Goal: Task Accomplishment & Management: Use online tool/utility

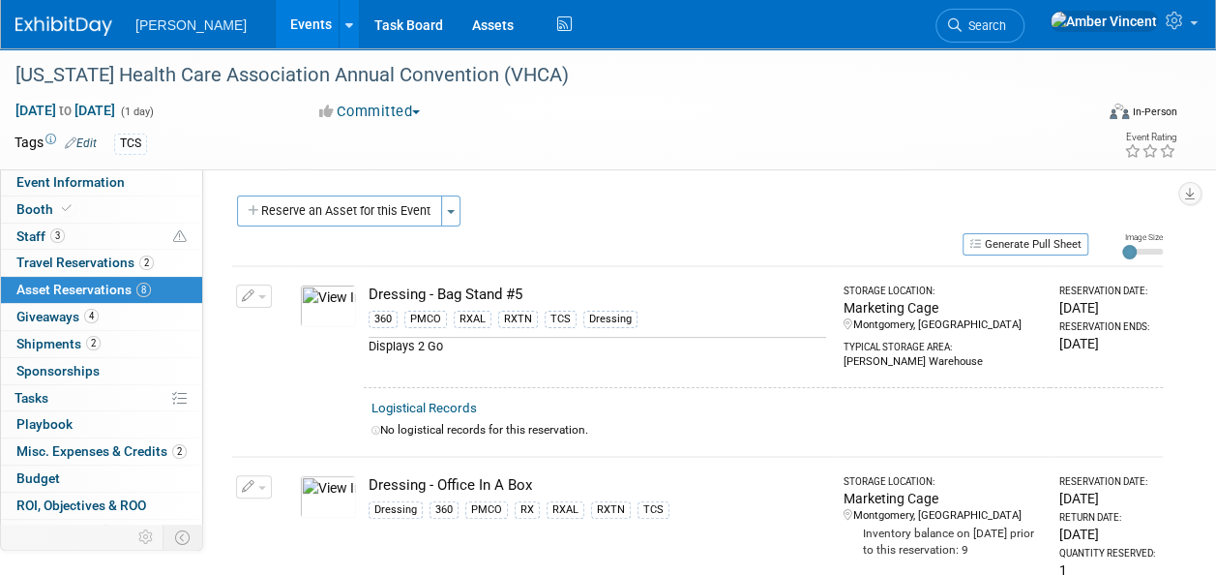
drag, startPoint x: 683, startPoint y: 160, endPoint x: 483, endPoint y: 253, distance: 220.8
click at [683, 161] on div "Tags Edit TCS Event Rating" at bounding box center [596, 147] width 1192 height 34
click at [420, 220] on button "Reserve an Asset for this Event" at bounding box center [339, 210] width 205 height 31
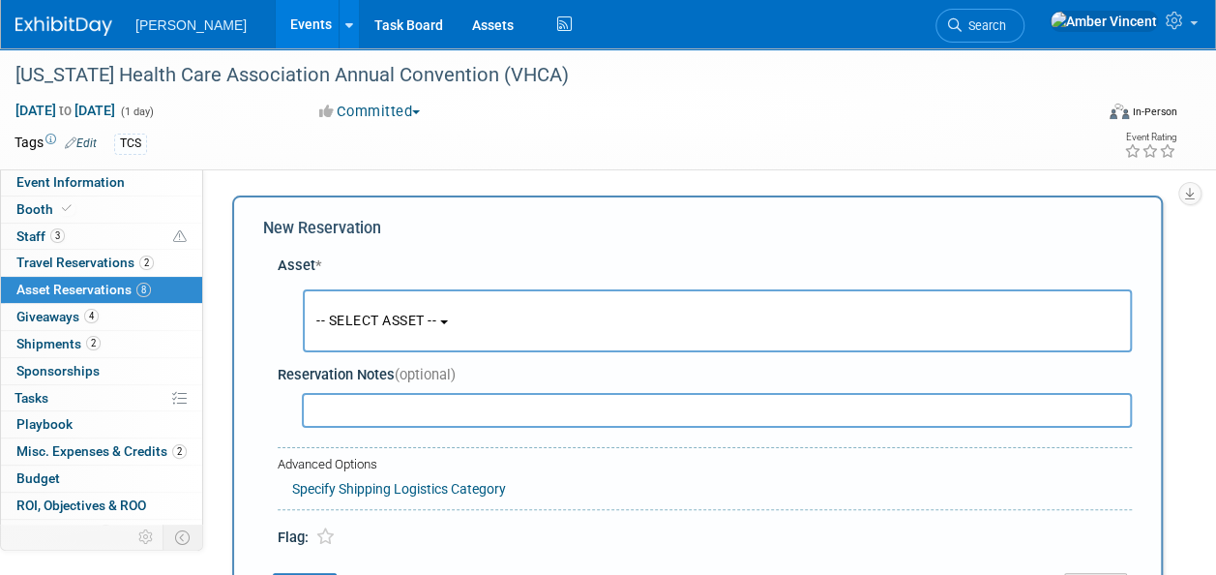
scroll to position [18, 0]
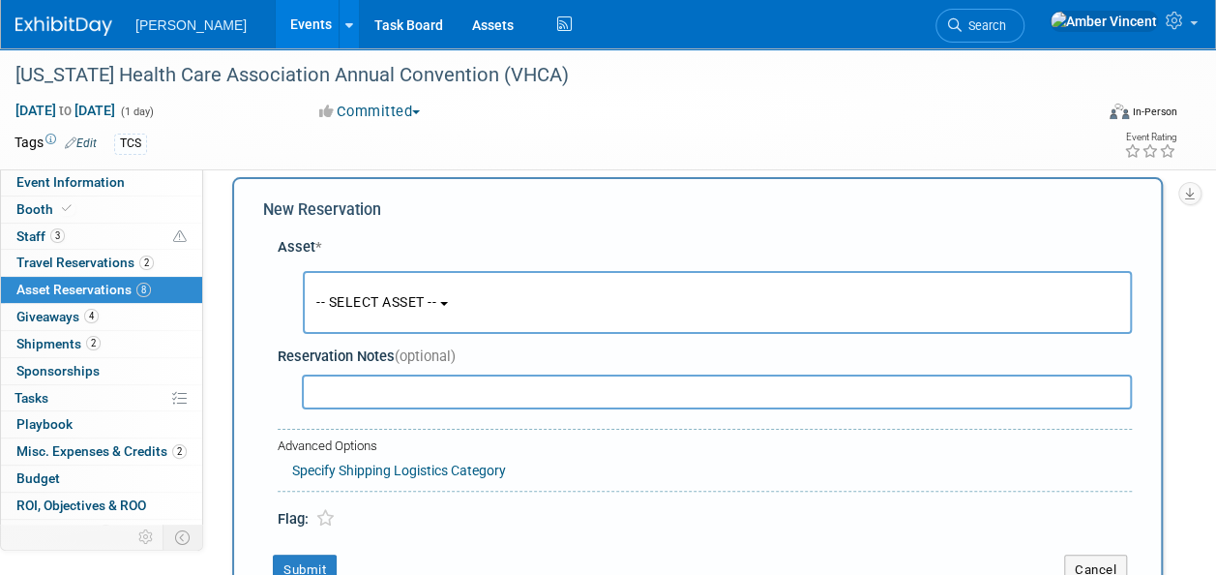
click at [417, 300] on span "-- SELECT ASSET --" at bounding box center [376, 301] width 120 height 15
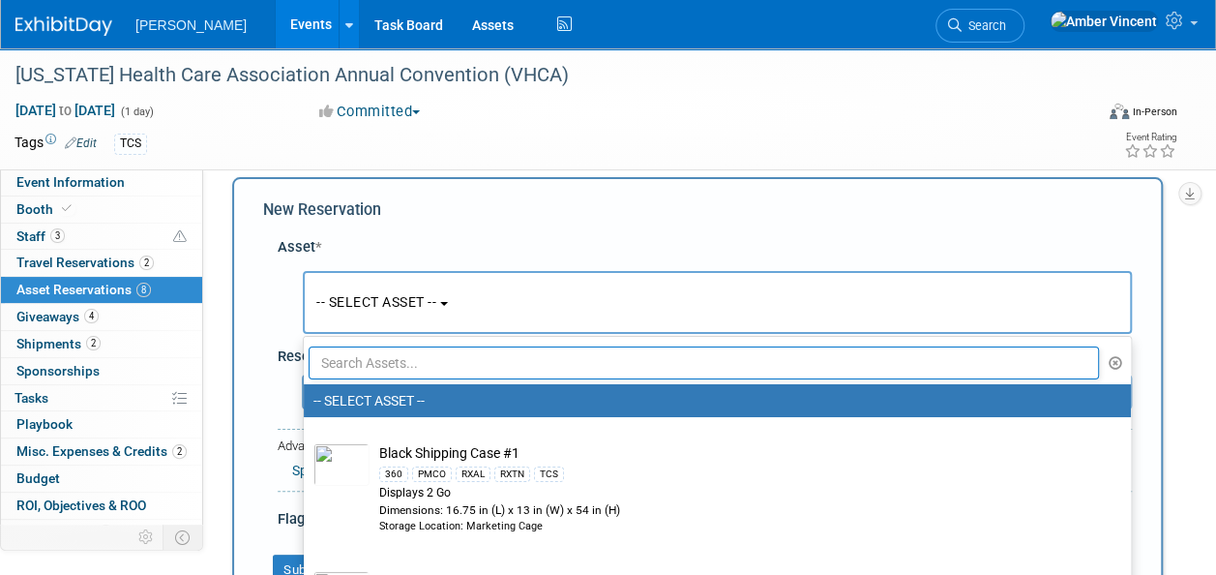
click at [434, 364] on input "text" at bounding box center [704, 362] width 790 height 33
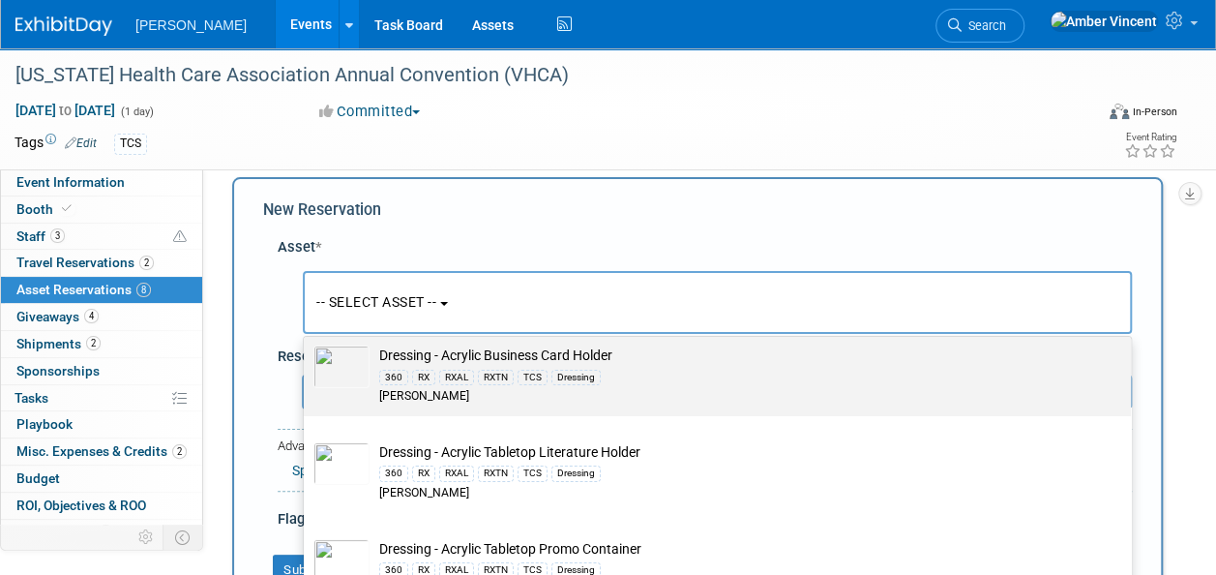
scroll to position [194, 0]
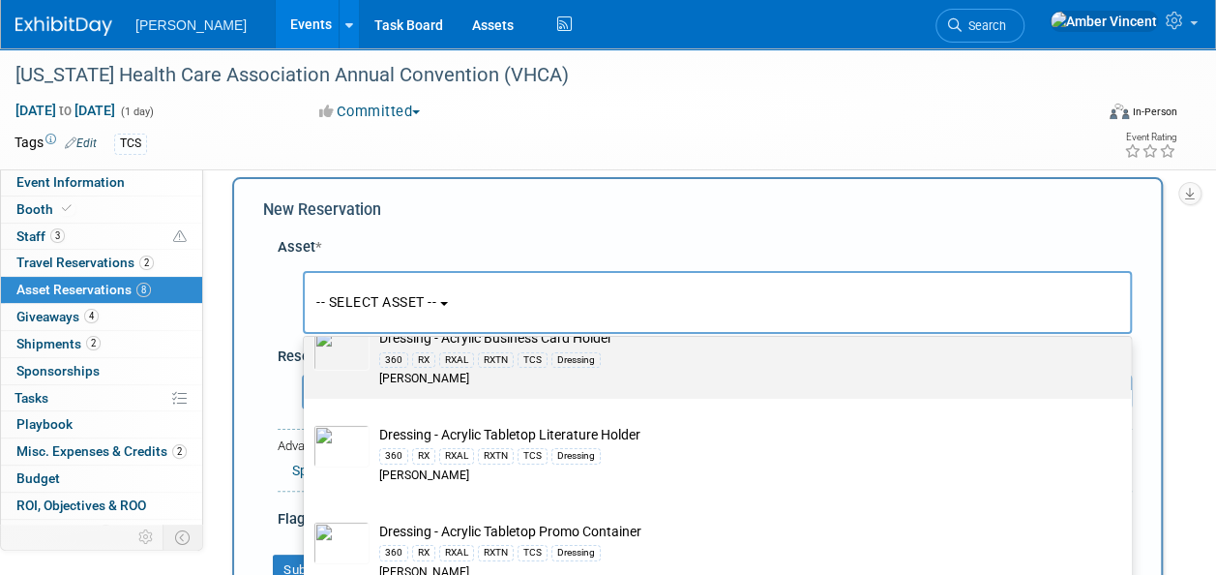
type input "acrylic"
click at [548, 372] on div "[PERSON_NAME]" at bounding box center [735, 379] width 713 height 16
click at [307, 325] on input "Dressing - Acrylic Business Card Holder 360 RX RXAL RXTN TCS Dressing [PERSON_N…" at bounding box center [300, 319] width 13 height 13
select select "10723995"
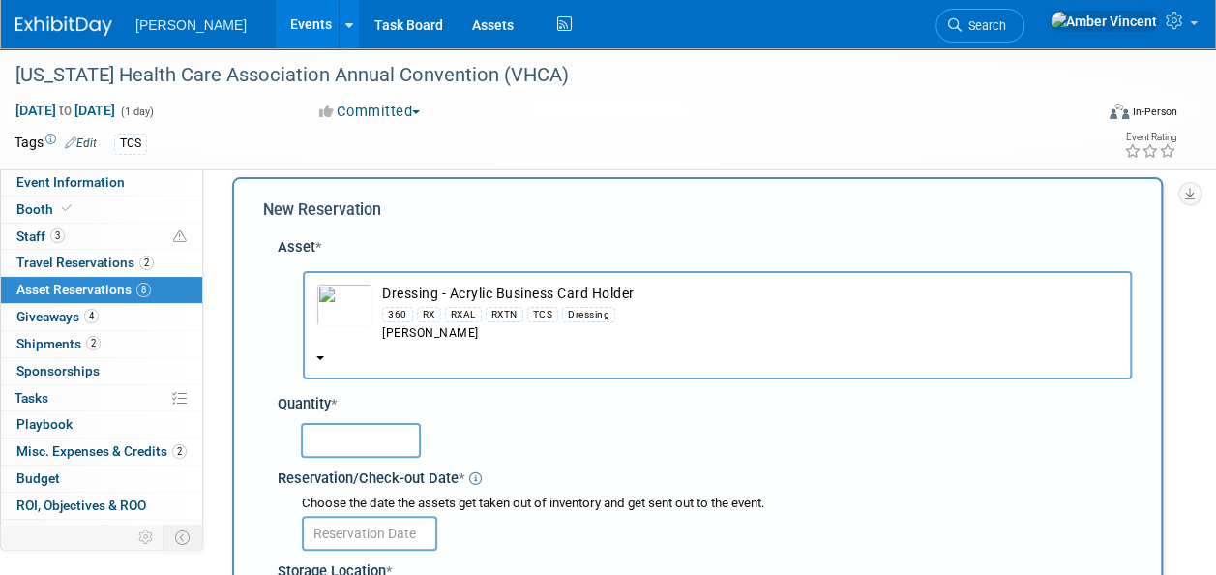
click at [404, 441] on input "text" at bounding box center [361, 440] width 120 height 35
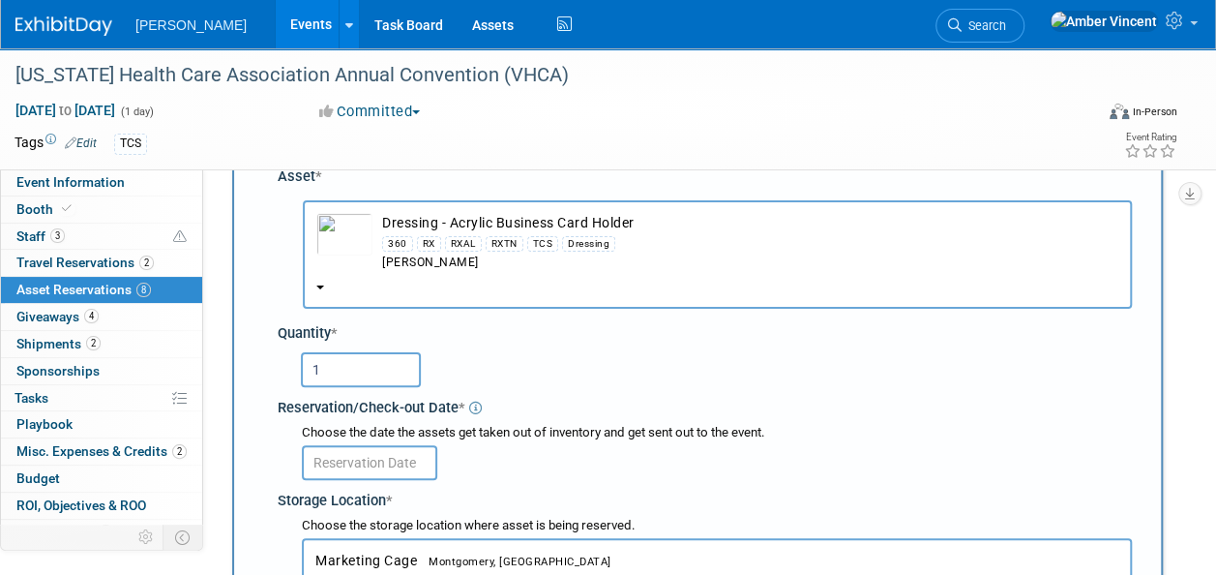
scroll to position [115, 0]
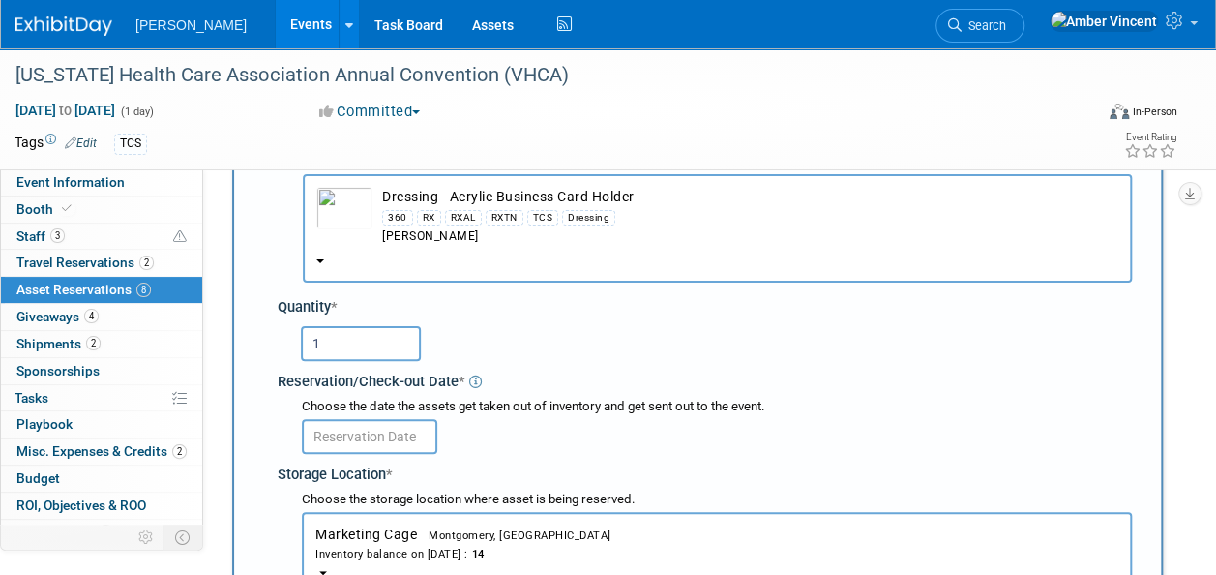
type input "1"
click at [405, 442] on body "[PERSON_NAME] Events Add Event Bulk Upload Events Shareable Event Boards Recent…" at bounding box center [608, 172] width 1216 height 575
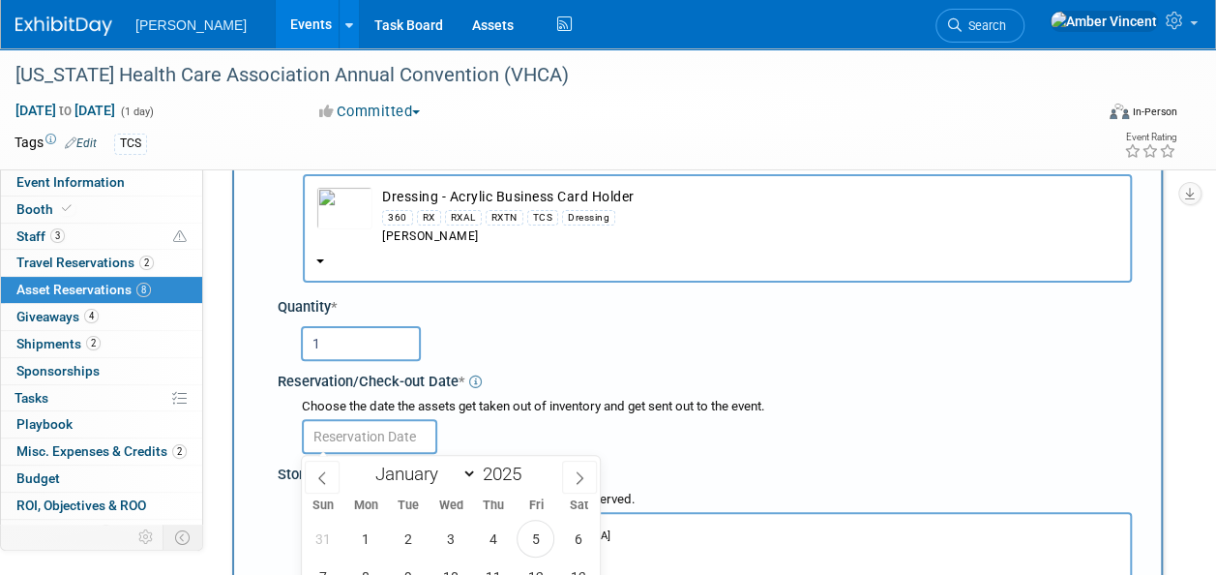
scroll to position [502, 0]
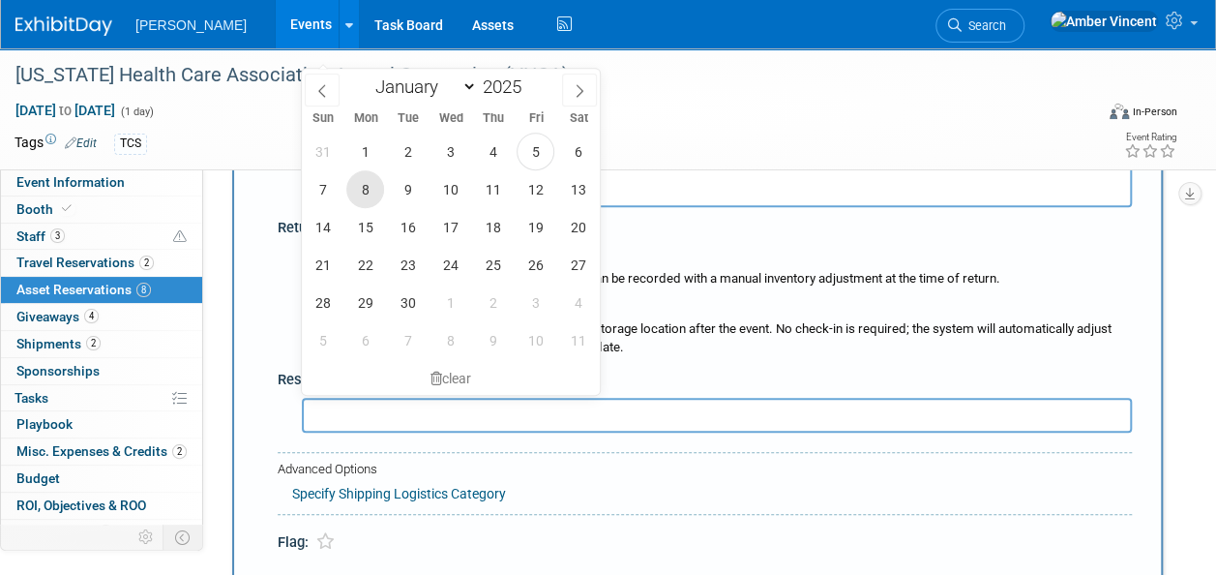
click at [369, 178] on span "8" at bounding box center [365, 189] width 38 height 38
type input "[DATE]"
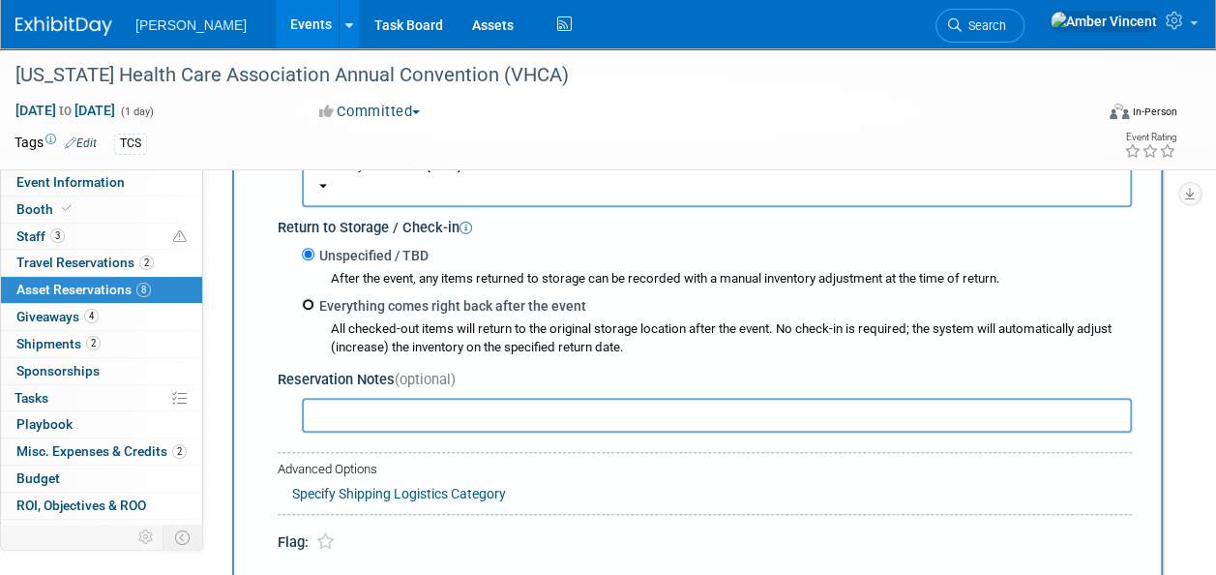
click at [313, 302] on input "Everything comes right back after the event" at bounding box center [308, 304] width 13 height 13
radio input "true"
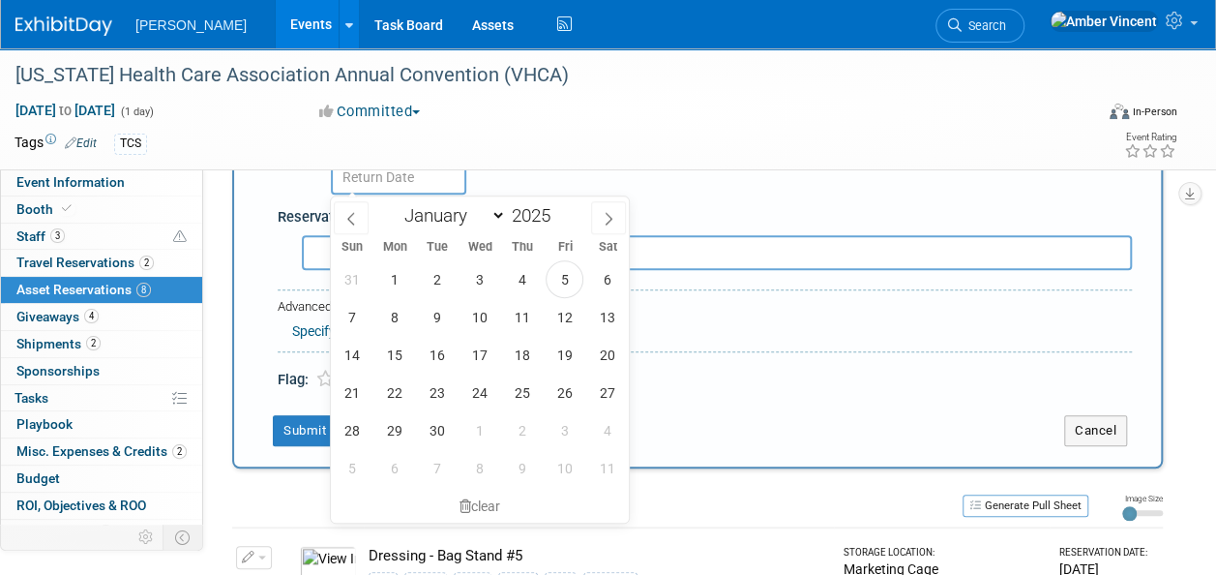
scroll to position [889, 0]
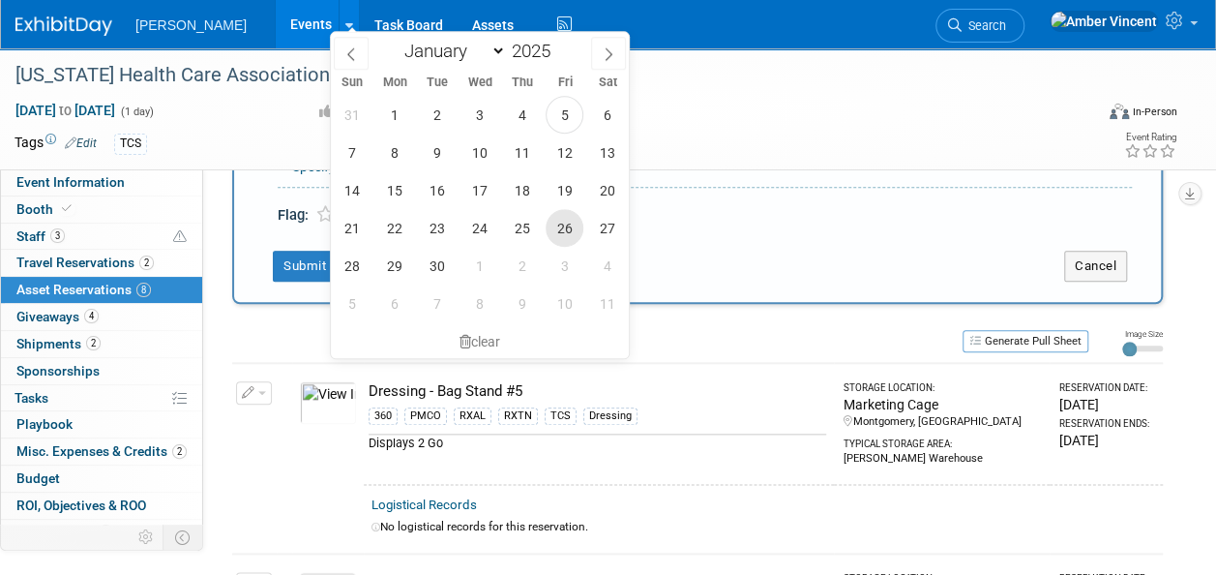
drag, startPoint x: 554, startPoint y: 223, endPoint x: 521, endPoint y: 243, distance: 39.5
click at [554, 223] on span "26" at bounding box center [565, 228] width 38 height 38
type input "[DATE]"
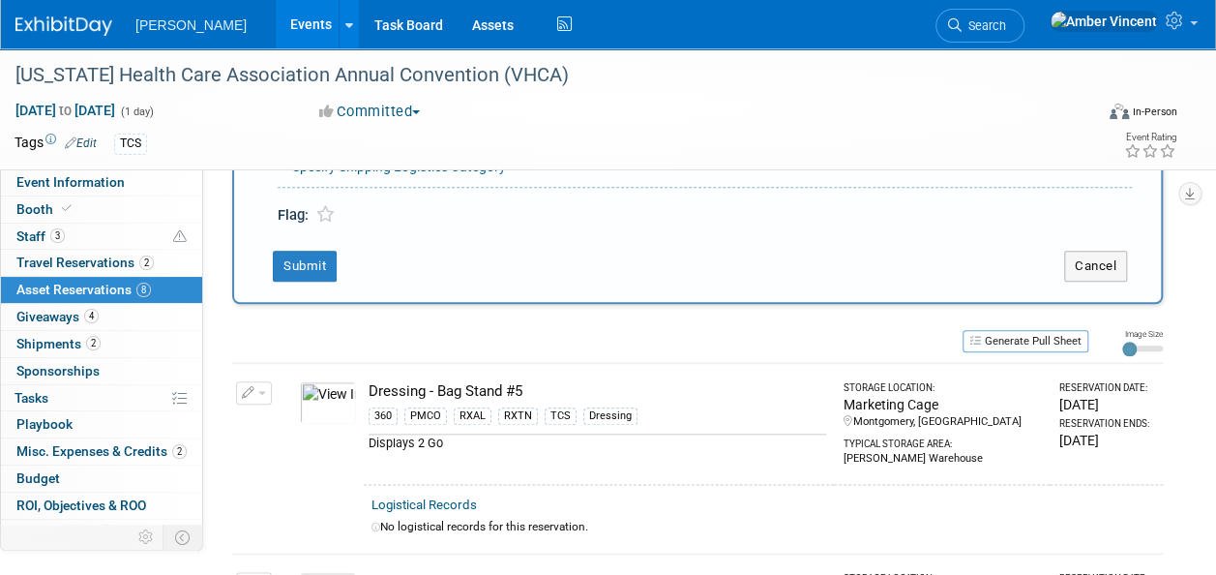
scroll to position [884, 0]
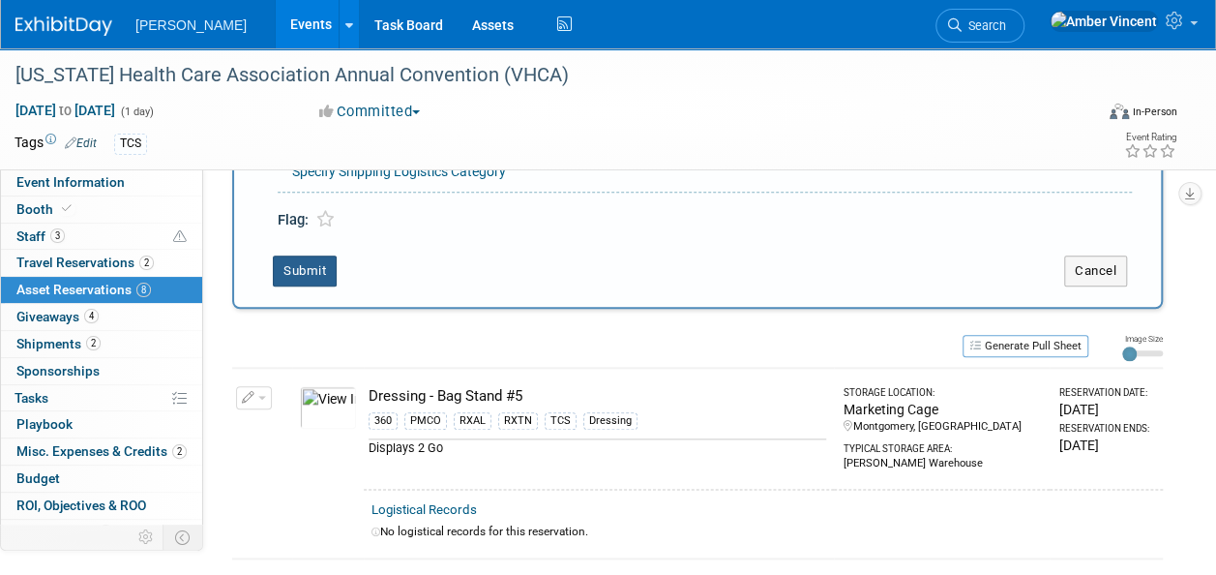
click at [290, 277] on button "Submit" at bounding box center [305, 270] width 64 height 31
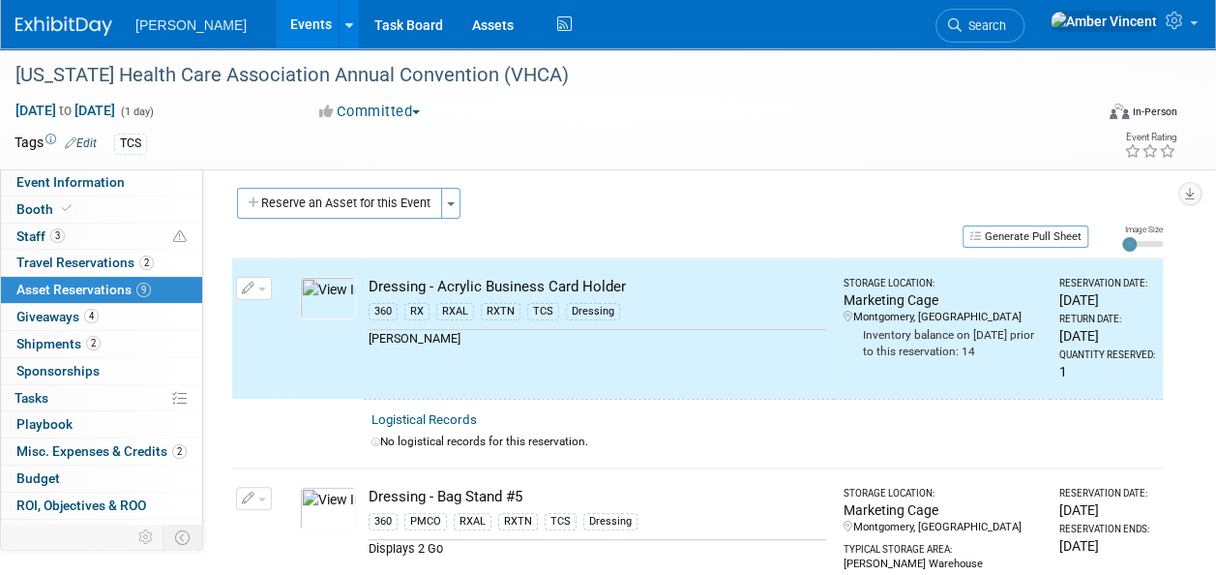
scroll to position [0, 0]
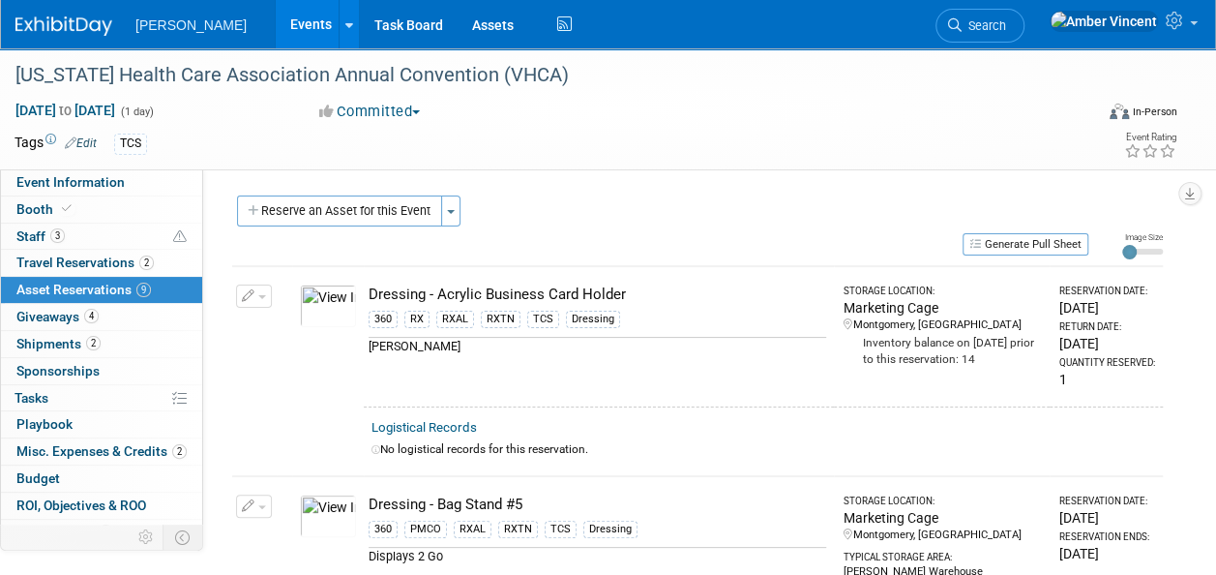
click at [1006, 30] on span "Search" at bounding box center [984, 25] width 45 height 15
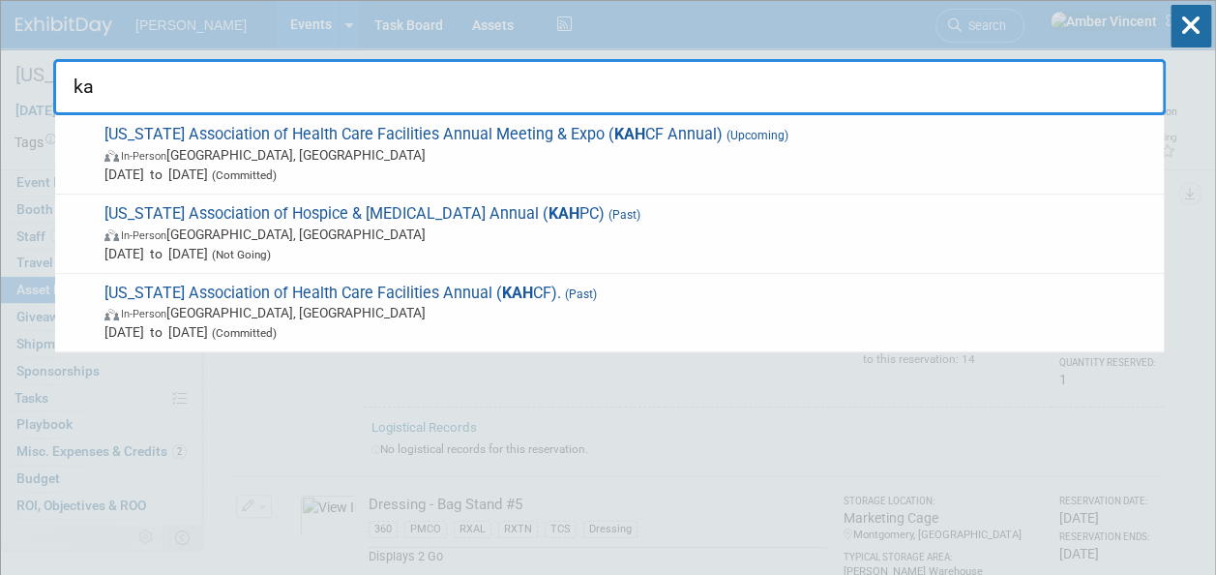
type input "k"
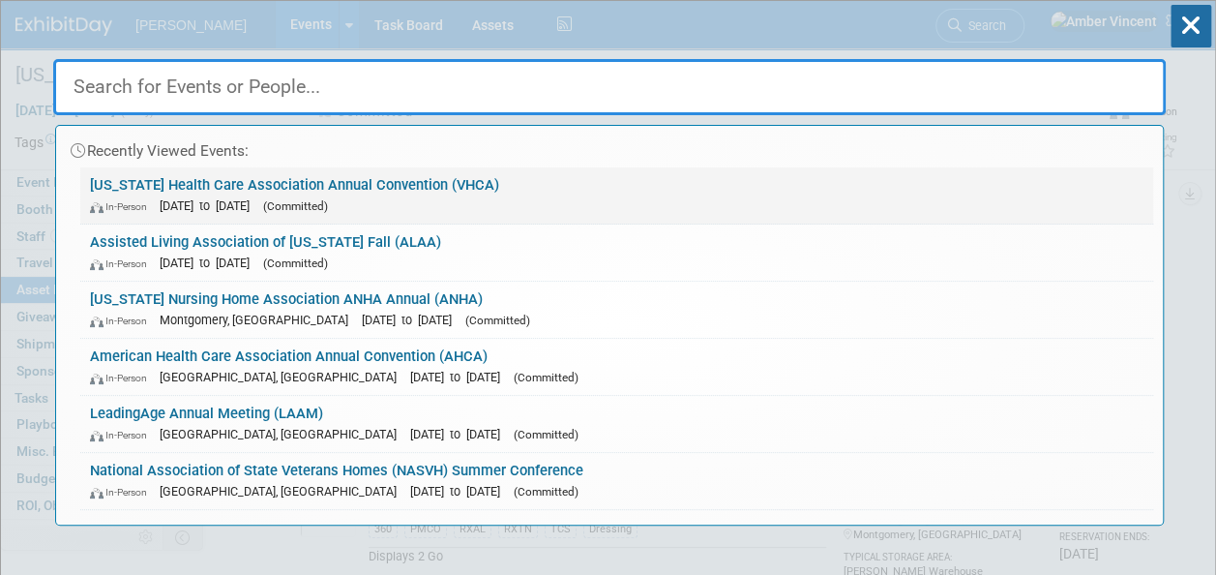
click at [385, 168] on link "[US_STATE] Health Care Association Annual Convention (VHCA) In-Person [DATE] to…" at bounding box center [616, 195] width 1073 height 56
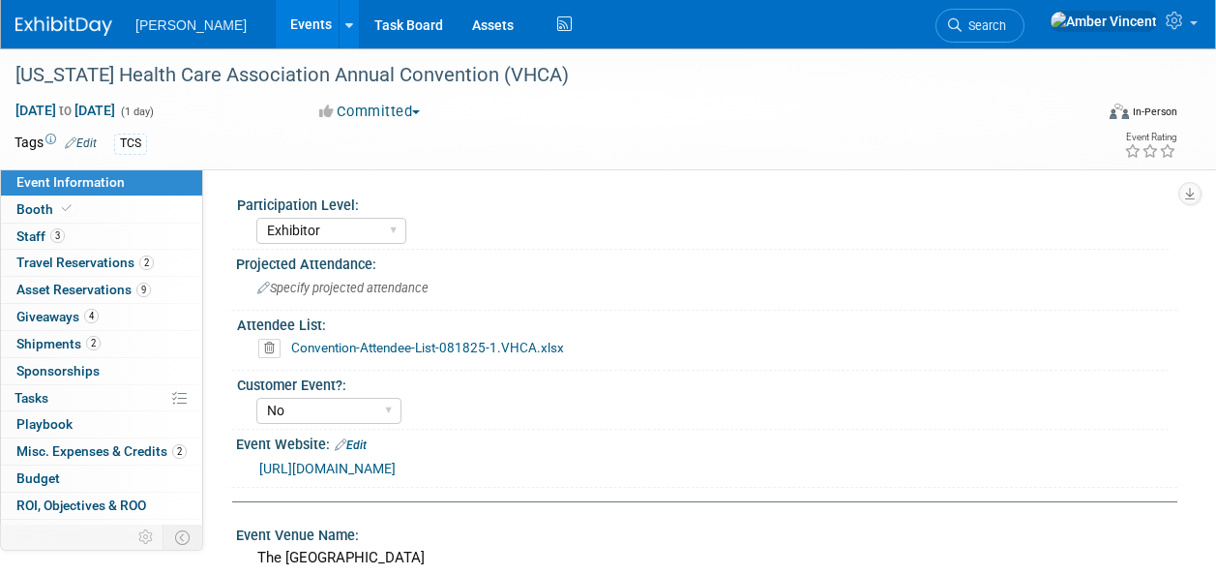
select select "Exhibitor"
select select "No"
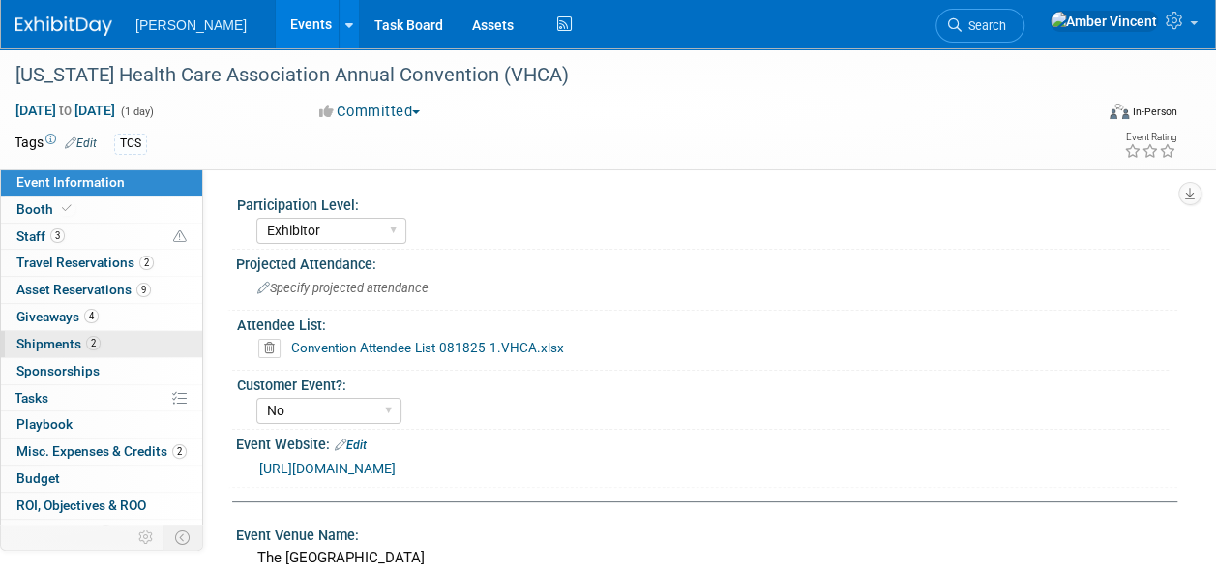
click at [29, 339] on span "Shipments 2" at bounding box center [58, 343] width 84 height 15
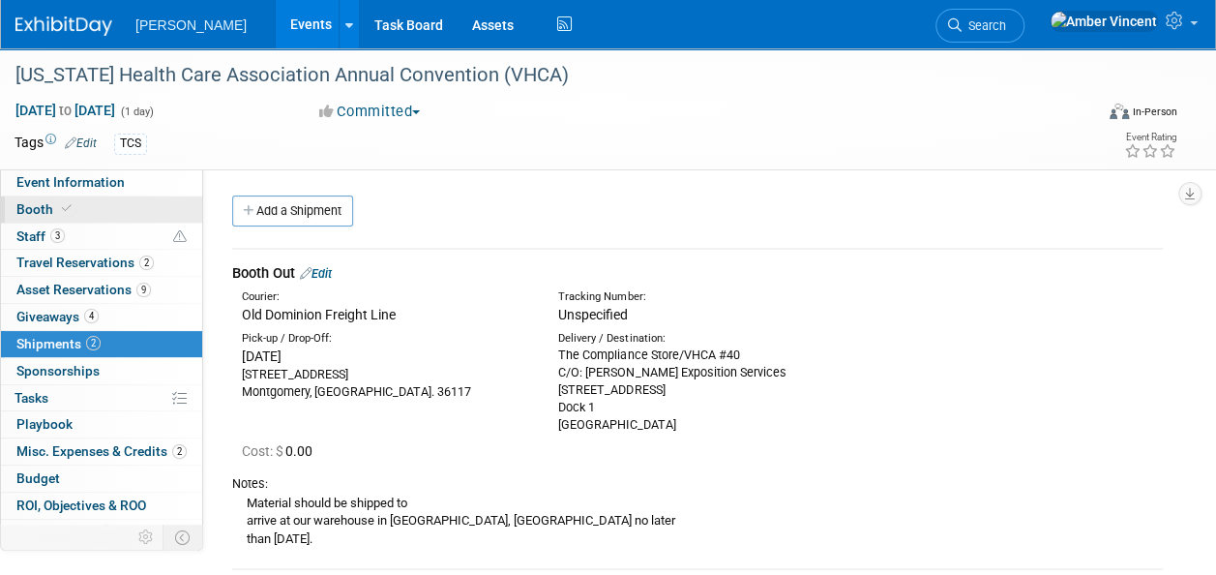
click at [24, 203] on span "Booth" at bounding box center [45, 208] width 59 height 15
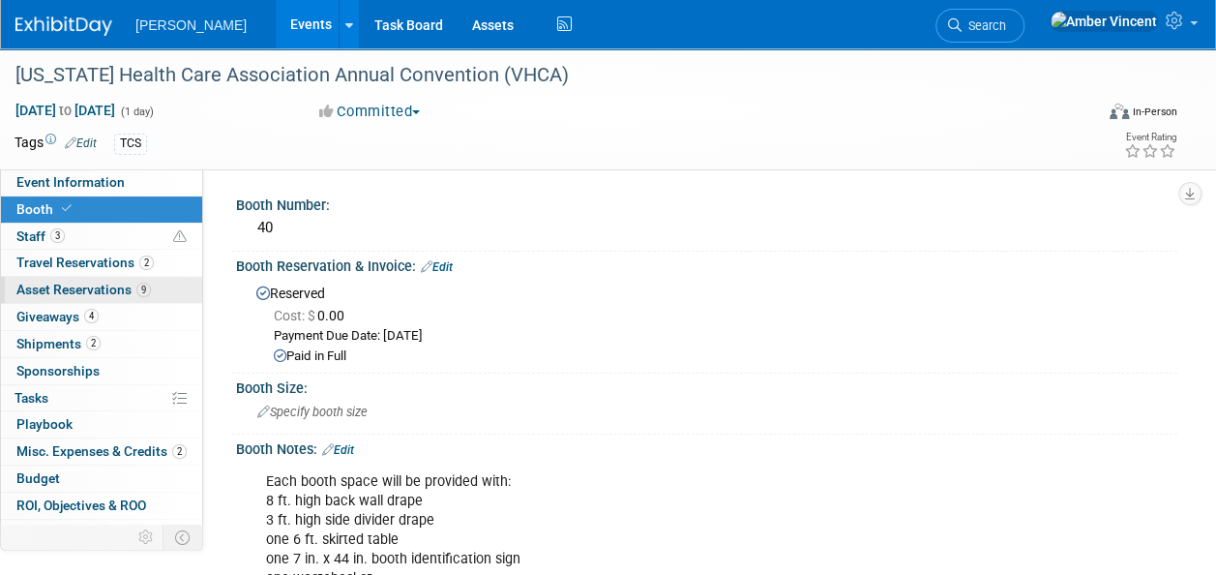
click at [49, 291] on span "Asset Reservations 9" at bounding box center [83, 289] width 134 height 15
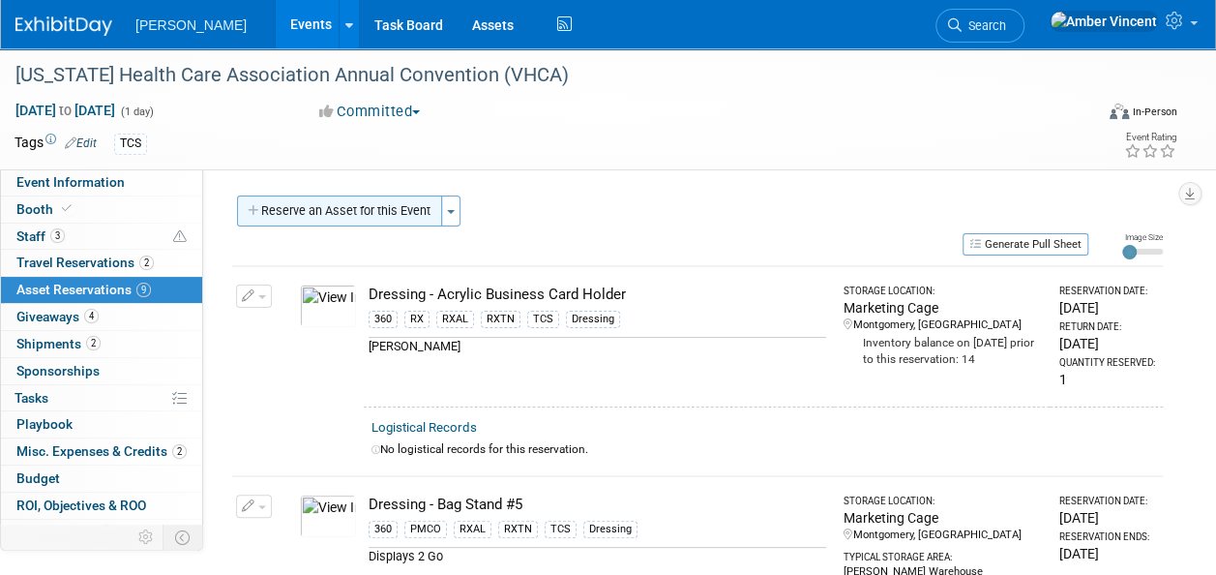
click at [422, 211] on button "Reserve an Asset for this Event" at bounding box center [339, 210] width 205 height 31
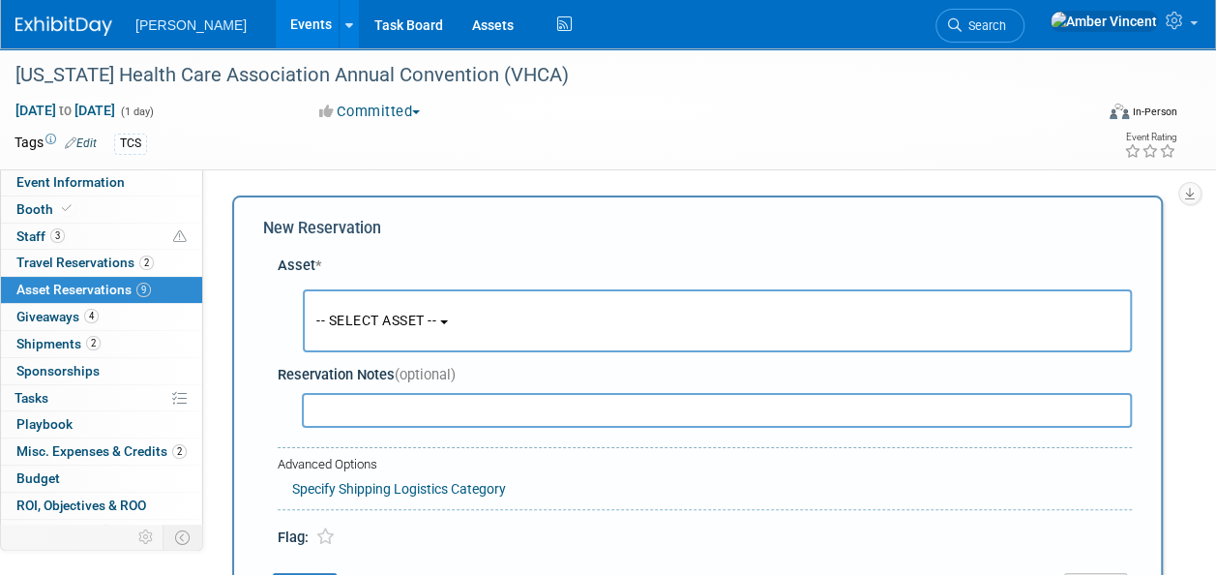
scroll to position [18, 0]
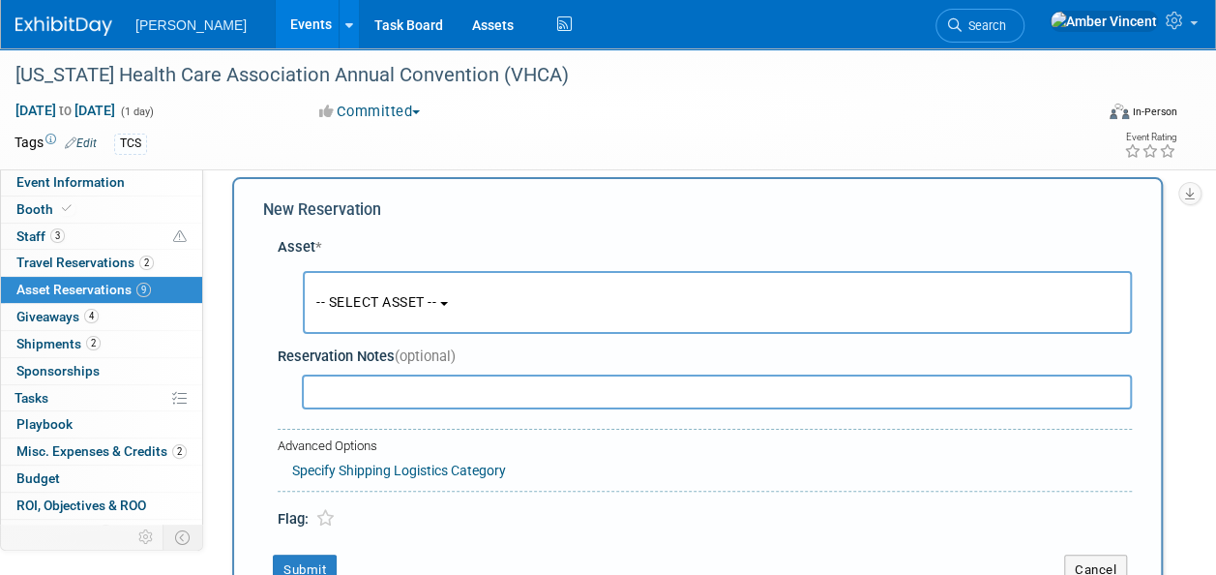
drag, startPoint x: 394, startPoint y: 290, endPoint x: 412, endPoint y: 327, distance: 41.1
click at [395, 291] on button "-- SELECT ASSET --" at bounding box center [717, 302] width 829 height 63
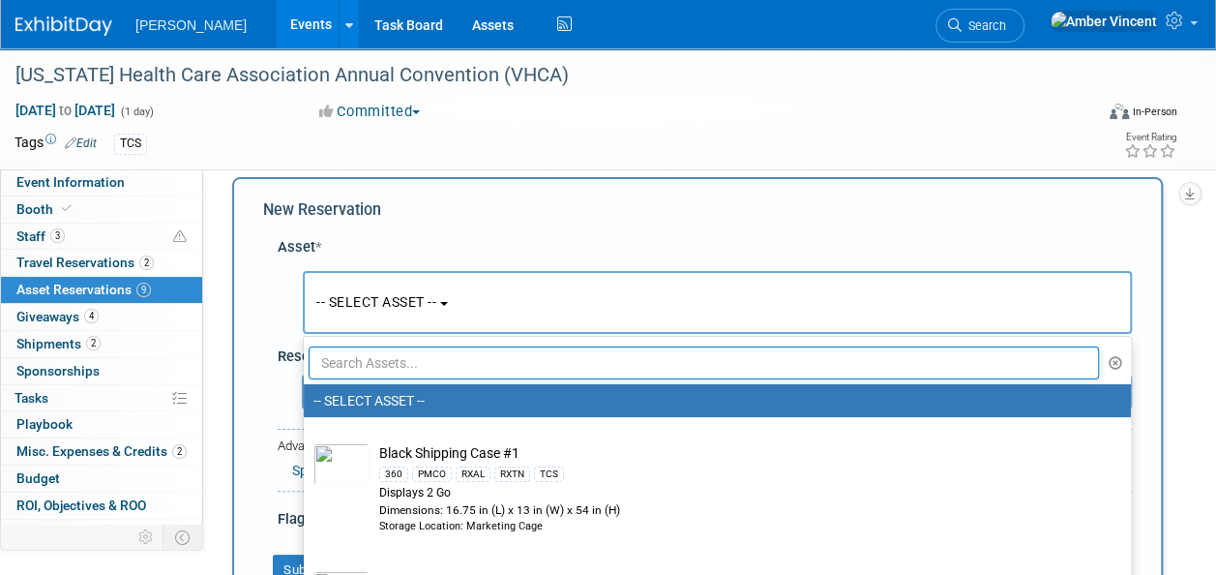
click at [425, 366] on input "text" at bounding box center [704, 362] width 790 height 33
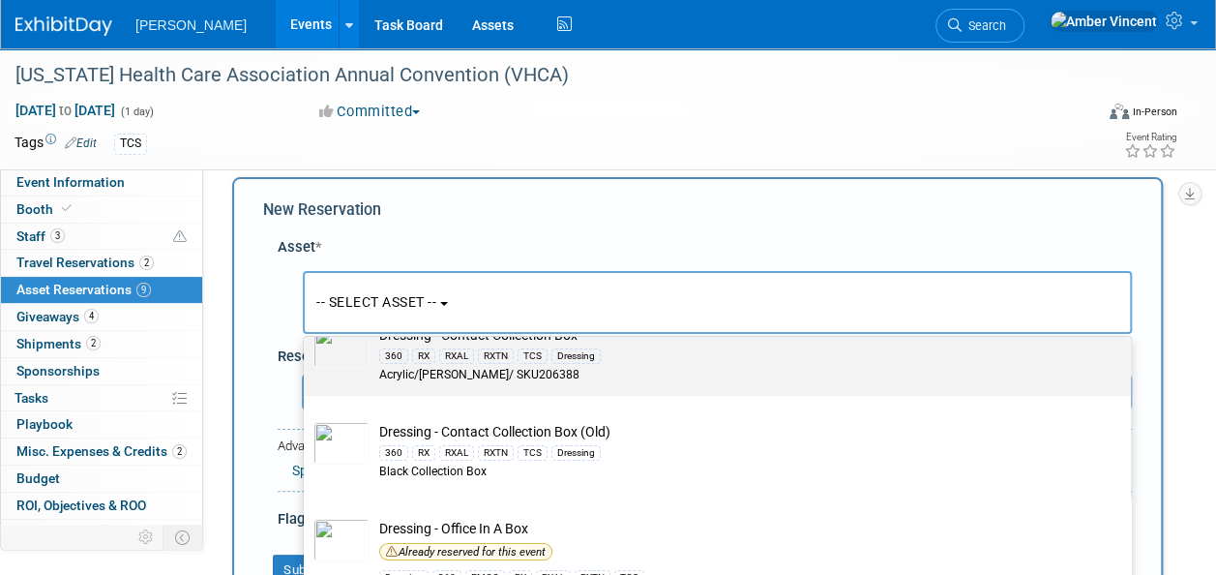
type input "box"
click at [541, 349] on div "TCS" at bounding box center [533, 355] width 30 height 15
click at [307, 322] on input "Dressing - Contact Collection Box 360 RX RXAL RXTN TCS Dressing Acrylic/Azar/ S…" at bounding box center [300, 316] width 13 height 13
select select "10724623"
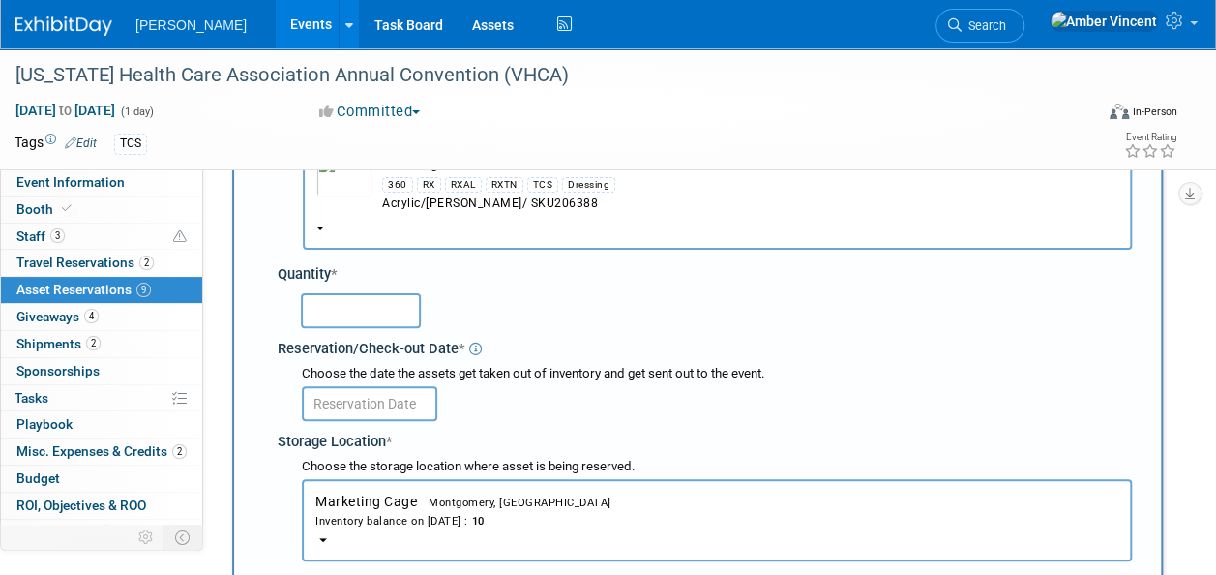
scroll to position [212, 0]
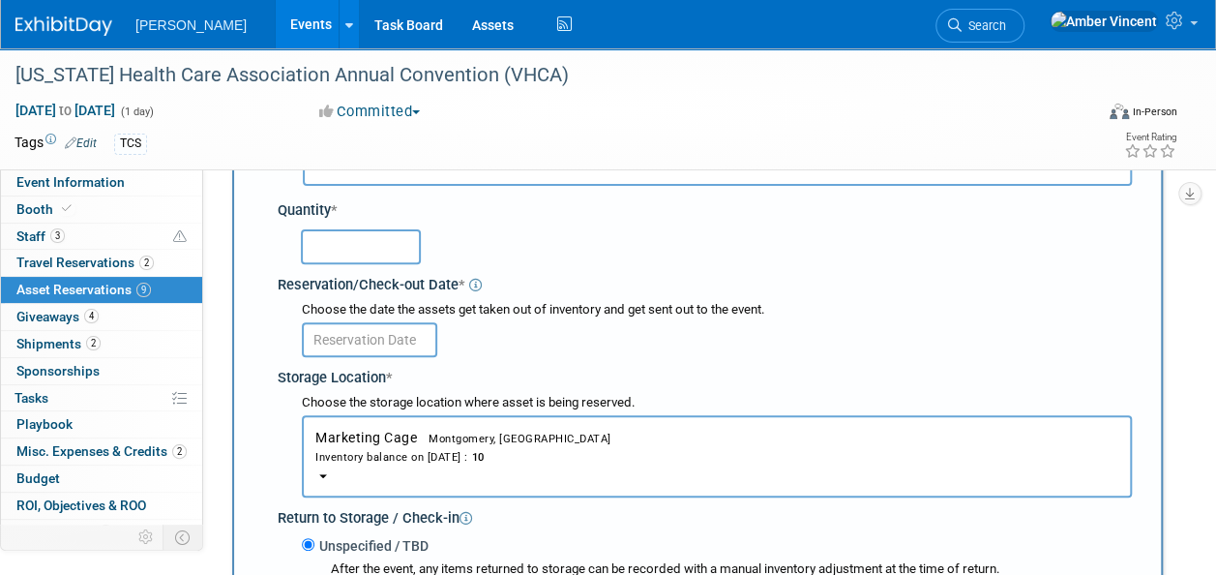
click at [346, 252] on input "text" at bounding box center [361, 246] width 120 height 35
type input "1"
click at [354, 345] on body "[PERSON_NAME] Events Add Event Bulk Upload Events Shareable Event Boards Recent…" at bounding box center [608, 75] width 1216 height 575
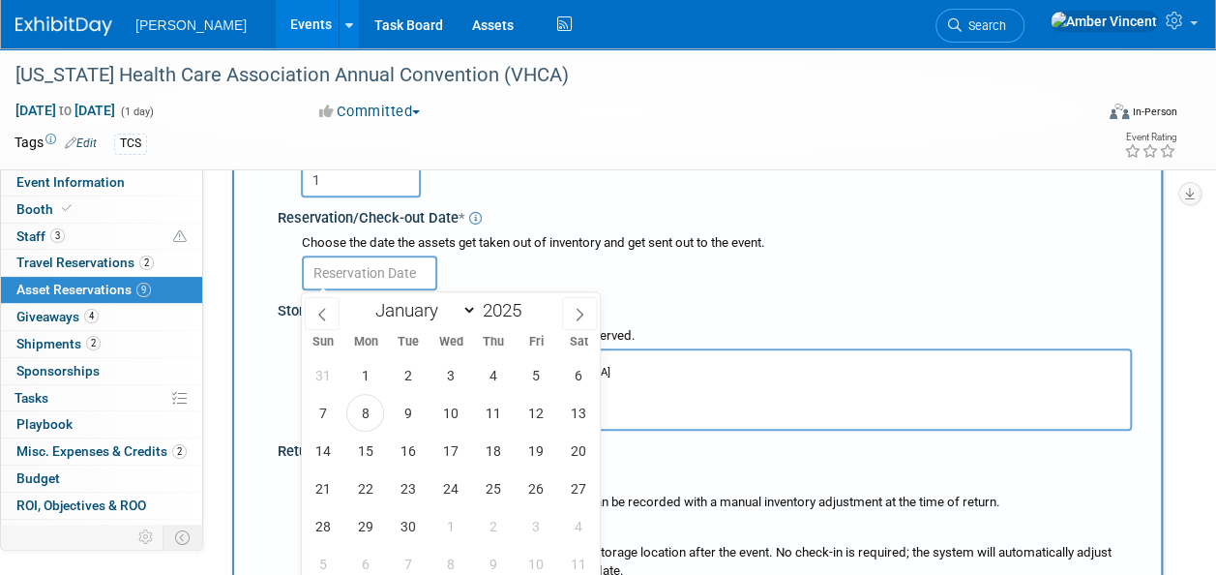
scroll to position [309, 0]
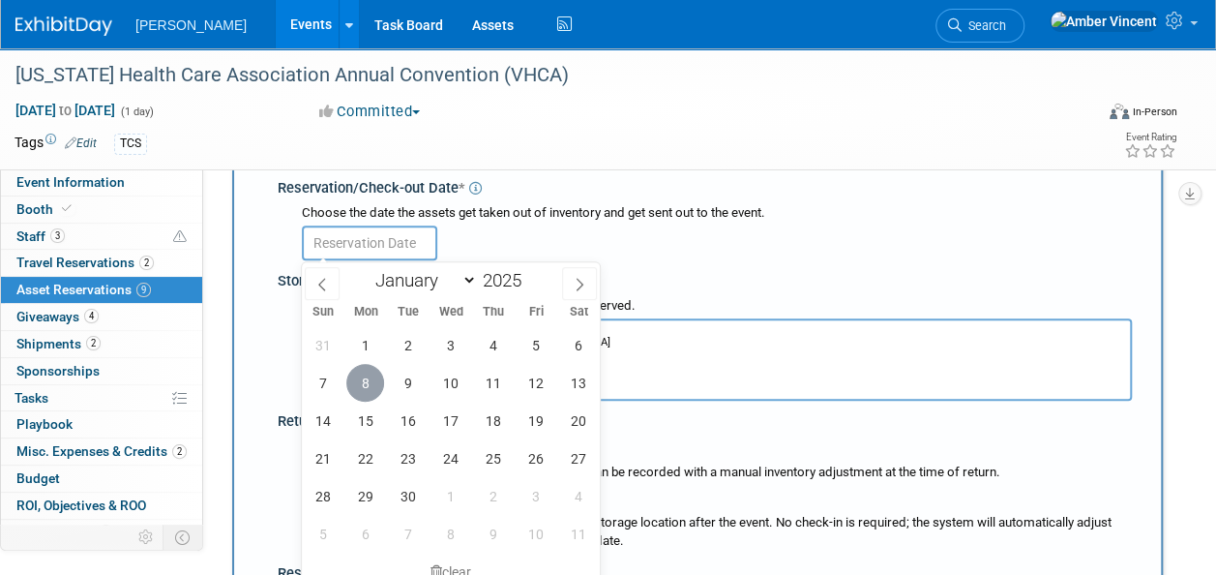
click at [373, 385] on span "8" at bounding box center [365, 383] width 38 height 38
type input "[DATE]"
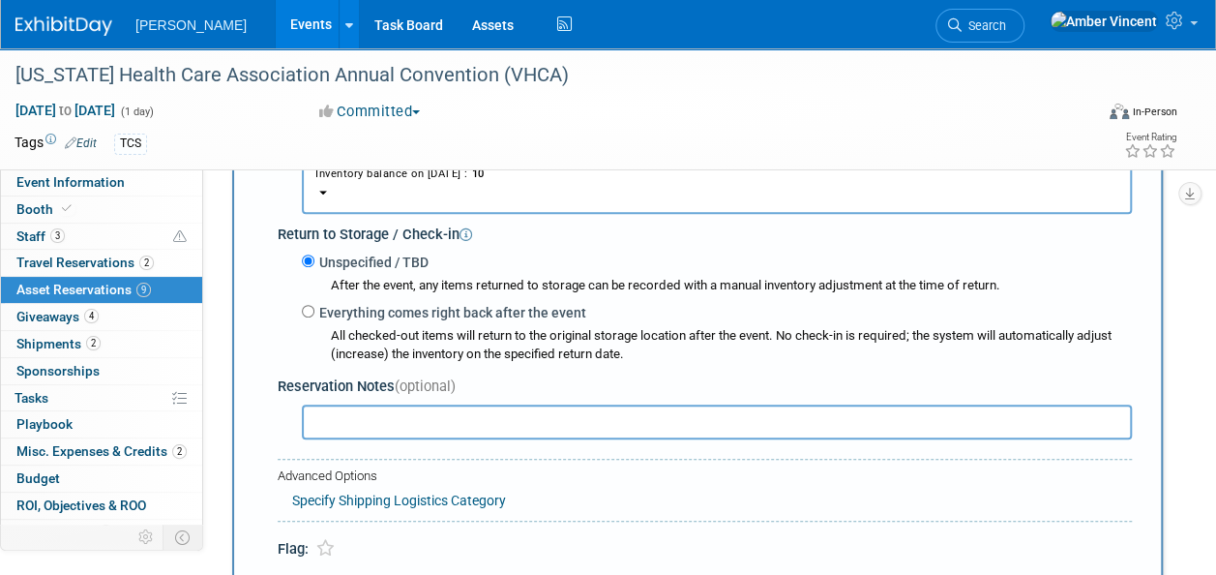
scroll to position [502, 0]
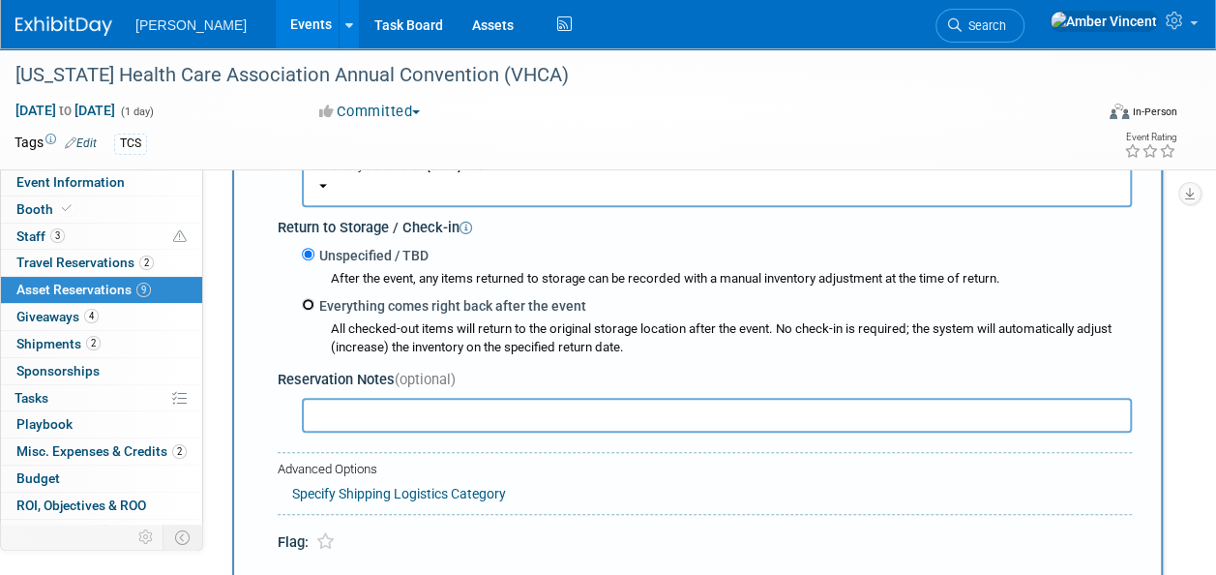
click at [308, 303] on input "Everything comes right back after the event" at bounding box center [308, 304] width 13 height 13
radio input "true"
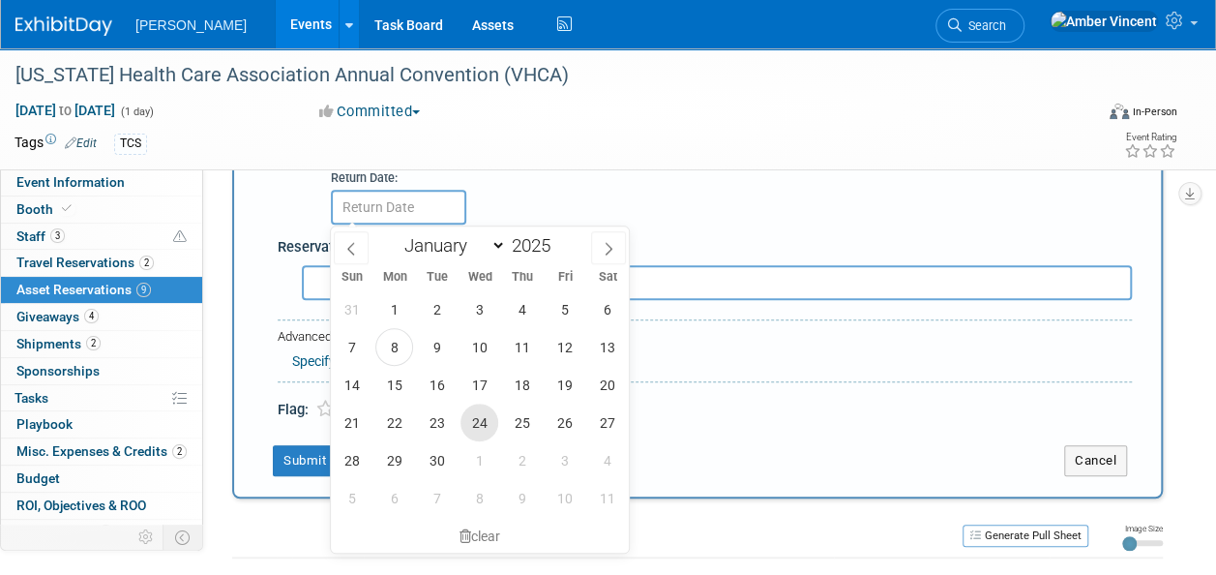
scroll to position [696, 0]
click at [562, 423] on span "26" at bounding box center [565, 421] width 38 height 38
type input "[DATE]"
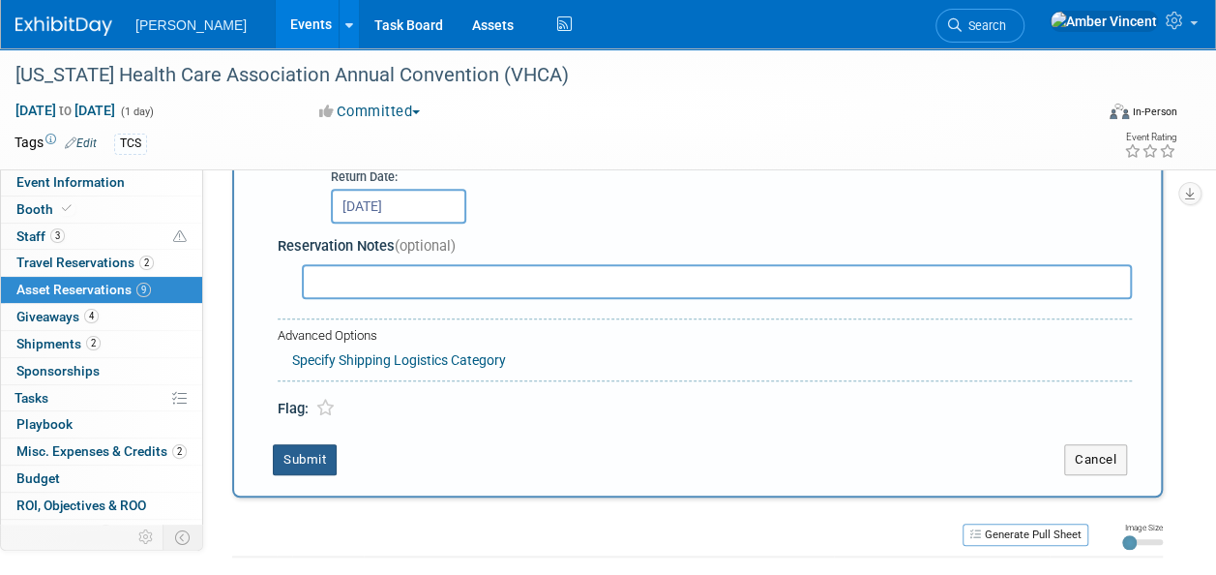
click at [307, 468] on button "Submit" at bounding box center [305, 459] width 64 height 31
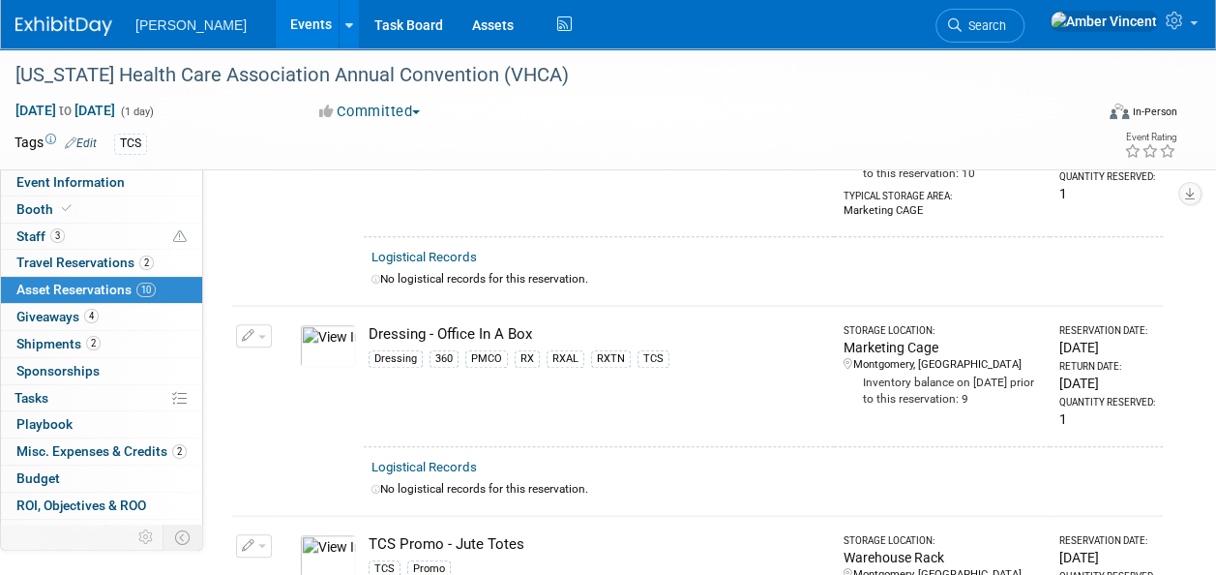
scroll to position [0, 0]
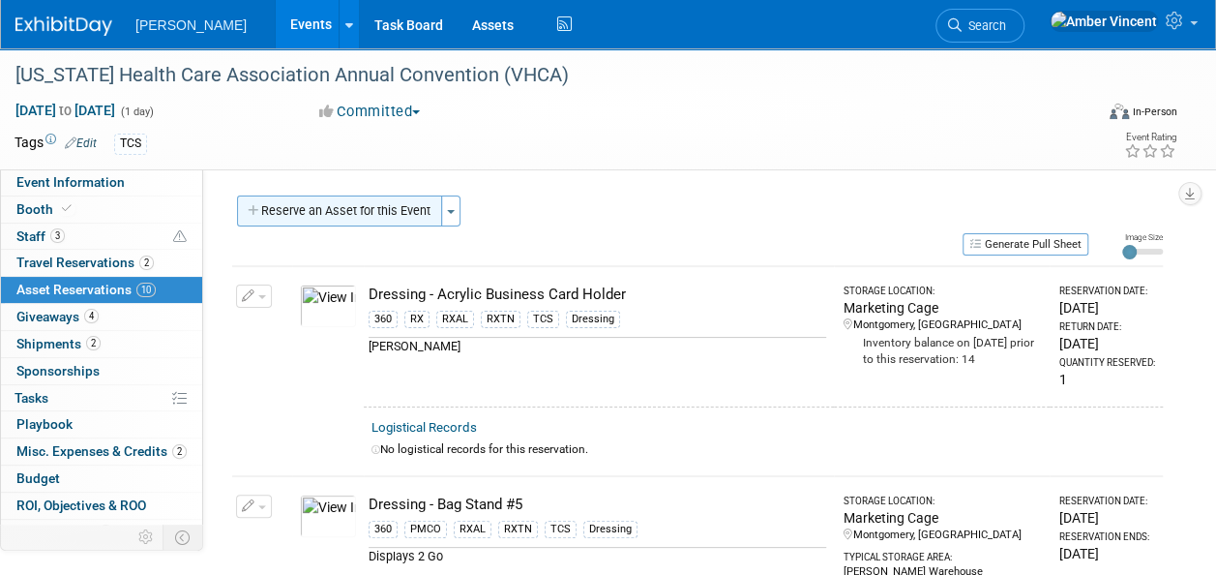
click at [385, 211] on button "Reserve an Asset for this Event" at bounding box center [339, 210] width 205 height 31
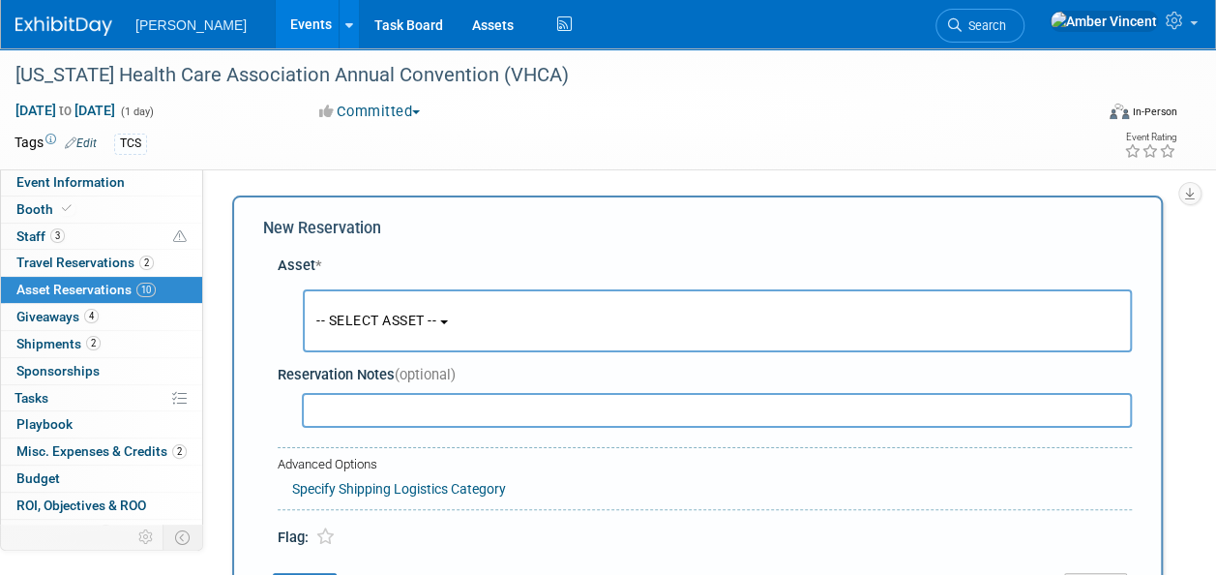
scroll to position [18, 0]
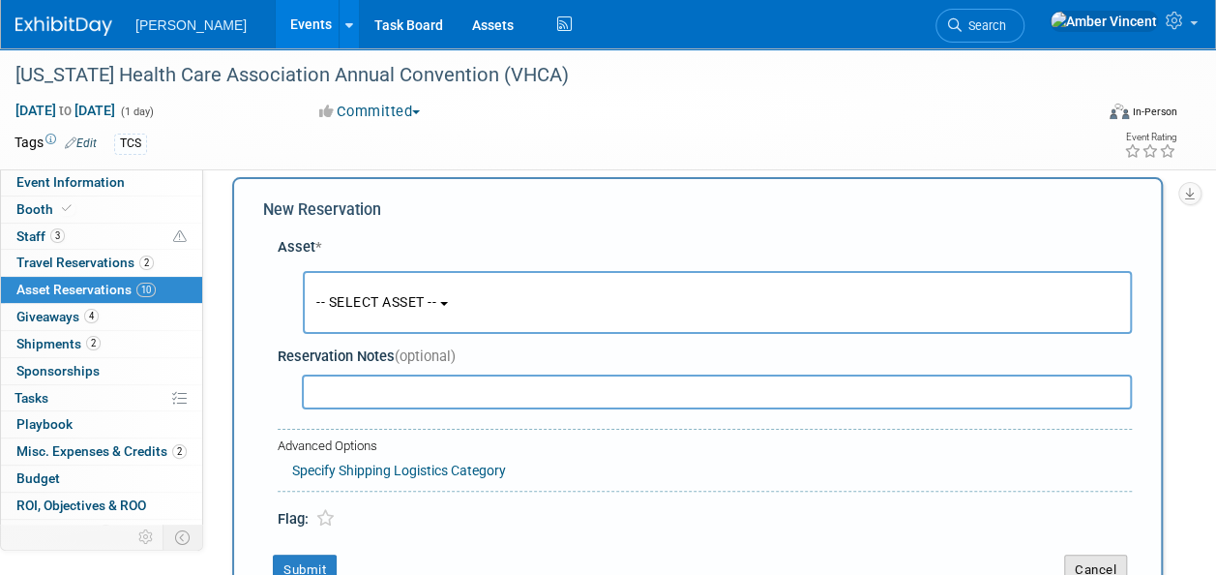
click at [1099, 563] on button "Cancel" at bounding box center [1095, 569] width 63 height 31
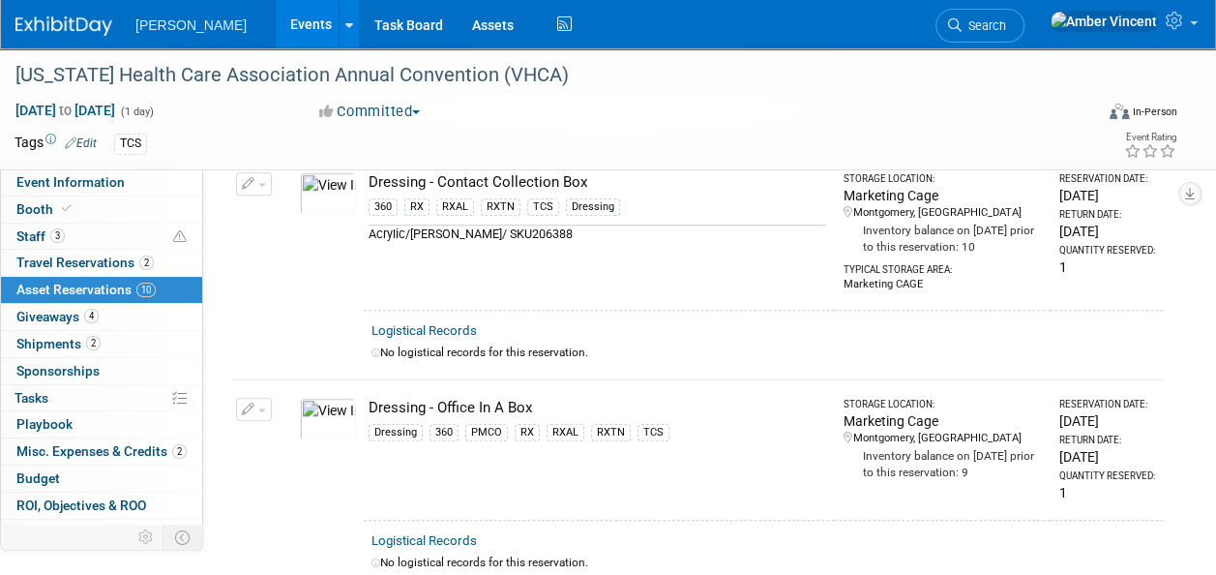
scroll to position [0, 0]
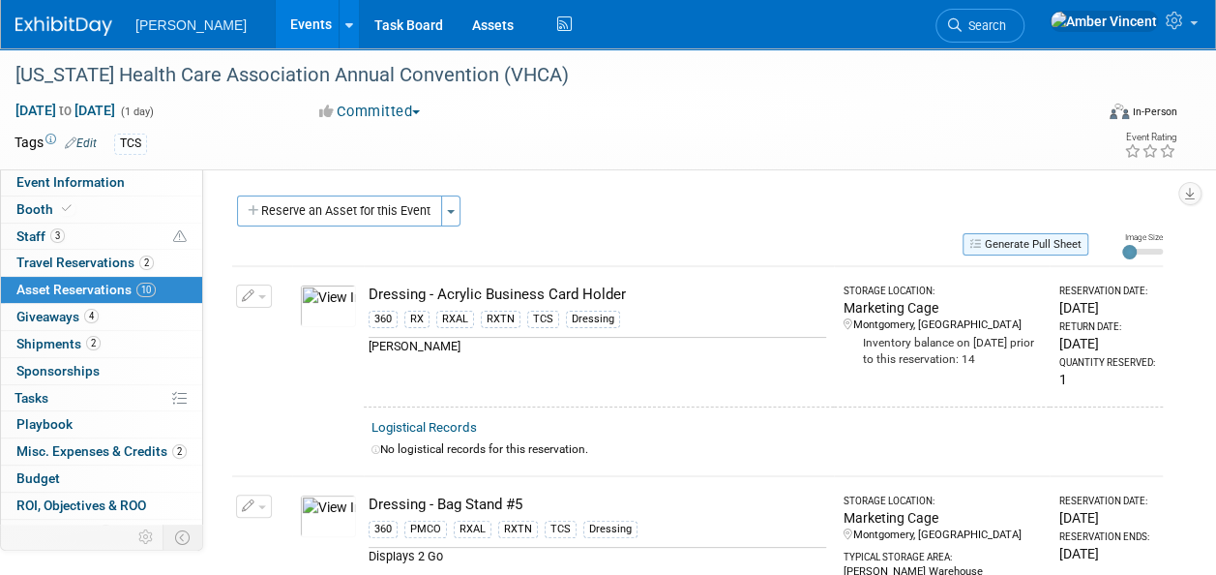
click at [1035, 250] on button "Generate Pull Sheet" at bounding box center [1026, 244] width 126 height 22
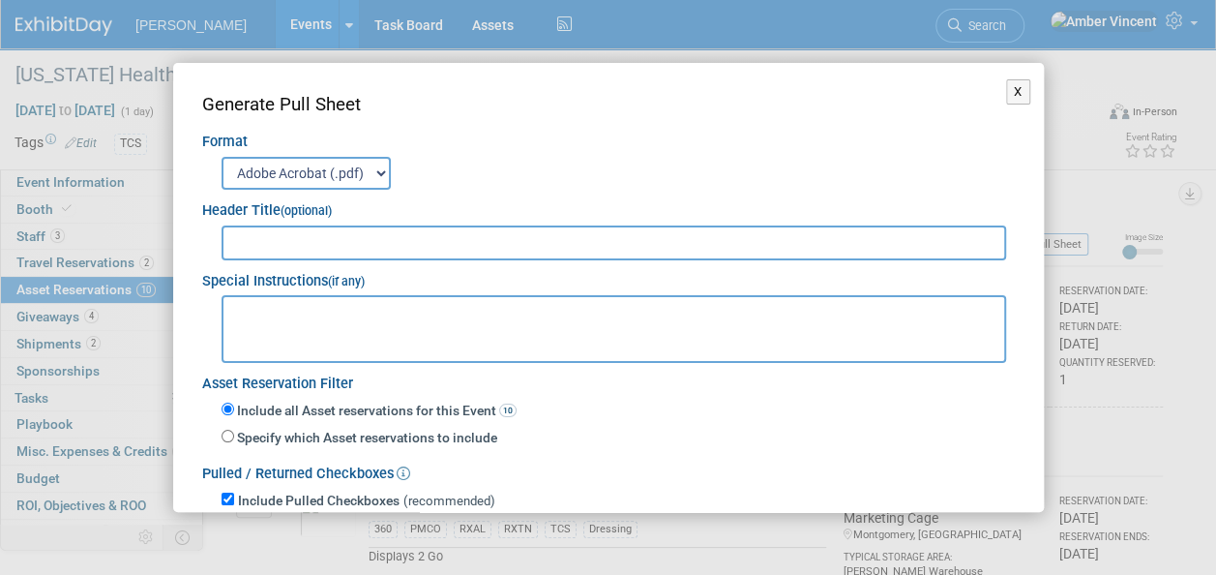
click at [357, 219] on div "Header Title (optional)" at bounding box center [608, 206] width 813 height 32
click at [359, 236] on input "text" at bounding box center [615, 242] width 786 height 35
type input "VHCA 2025 PULL/RETURN SHEET"
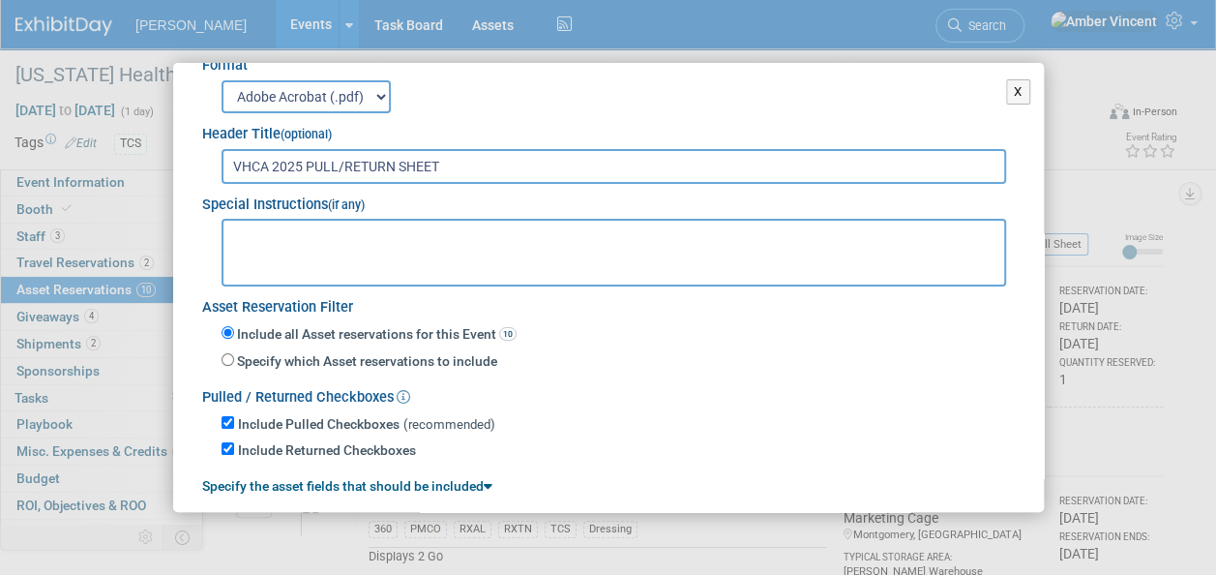
scroll to position [137, 0]
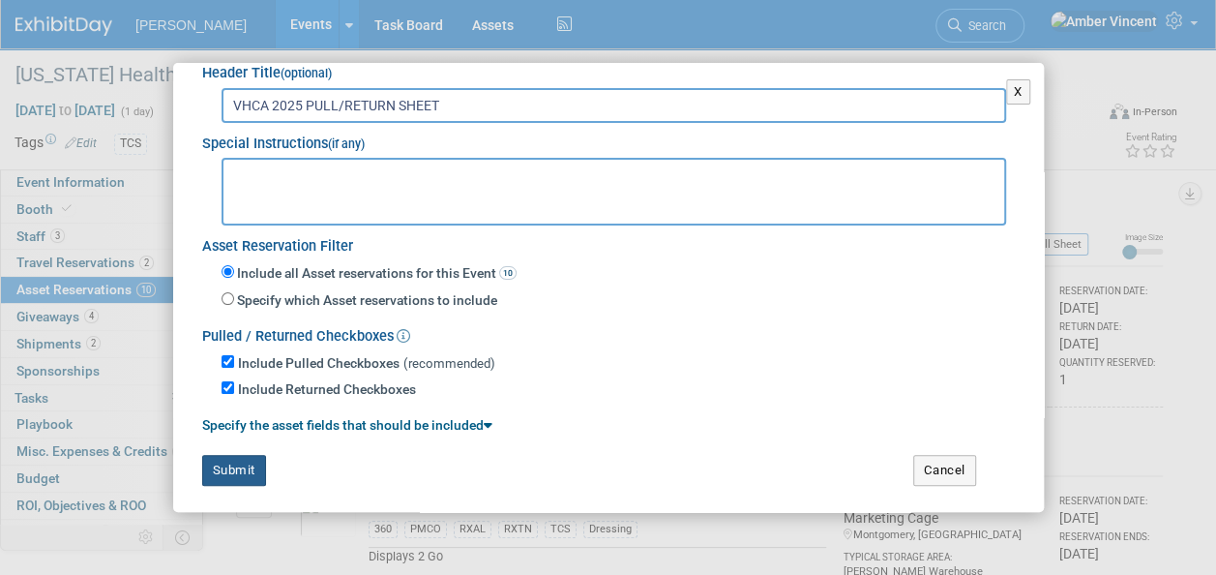
click at [243, 456] on button "Submit" at bounding box center [234, 470] width 64 height 31
